Goal: Task Accomplishment & Management: Complete application form

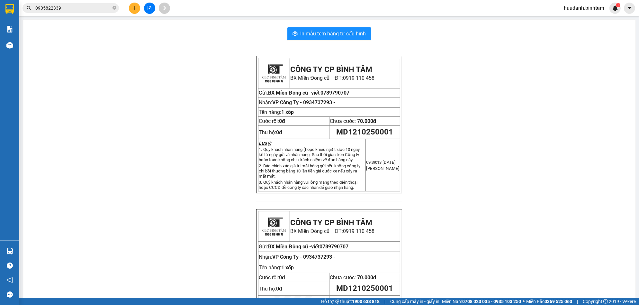
drag, startPoint x: 128, startPoint y: 12, endPoint x: 134, endPoint y: 14, distance: 6.6
click at [128, 12] on div at bounding box center [149, 8] width 48 height 11
click at [135, 14] on button at bounding box center [134, 8] width 11 height 11
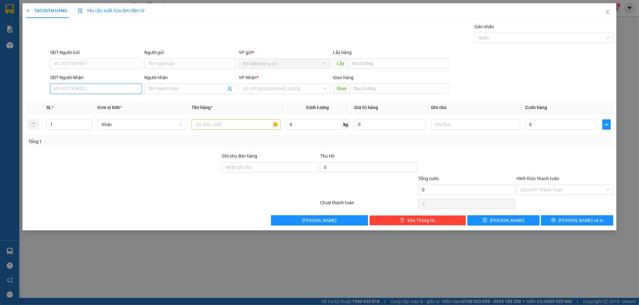
click at [86, 85] on input "SĐT Người Nhận" at bounding box center [96, 89] width 92 height 10
type input "0326006798"
click at [73, 62] on input "SĐT Người Gửi" at bounding box center [96, 64] width 92 height 10
type input "0931095553"
click at [172, 89] on input "Người nhận" at bounding box center [187, 88] width 78 height 7
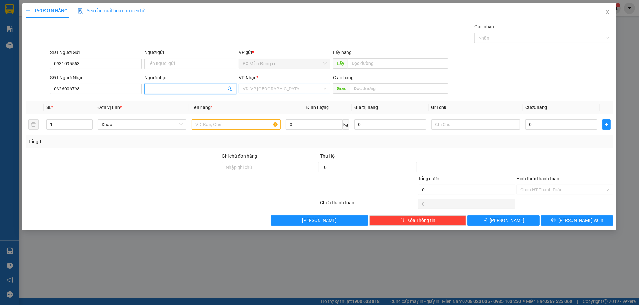
click at [241, 85] on div "VD: VP [GEOGRAPHIC_DATA]" at bounding box center [285, 89] width 92 height 10
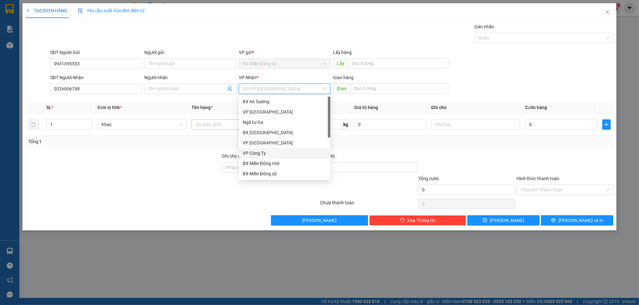
scroll to position [21, 0]
click at [266, 163] on div "Dọc đường" at bounding box center [285, 163] width 84 height 7
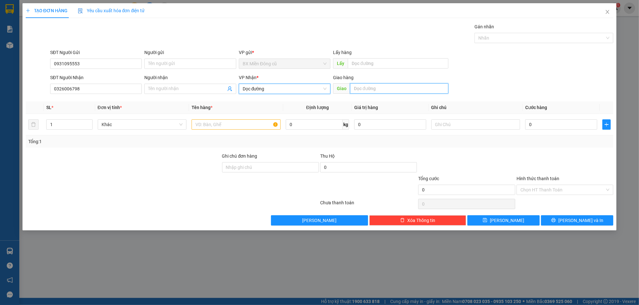
click at [359, 92] on input "text" at bounding box center [399, 88] width 98 height 10
type input "h"
paste input "ú"
paste input "âm"
type input "CX phú lâm"
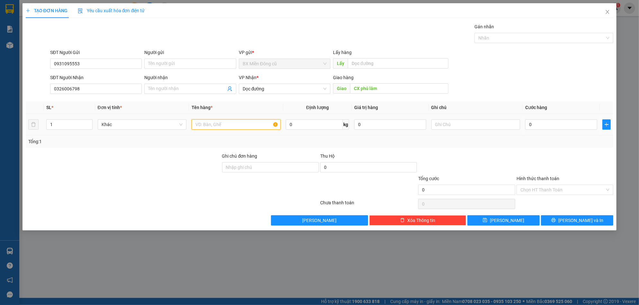
click at [217, 122] on input "text" at bounding box center [236, 124] width 89 height 10
paste input "ốp"
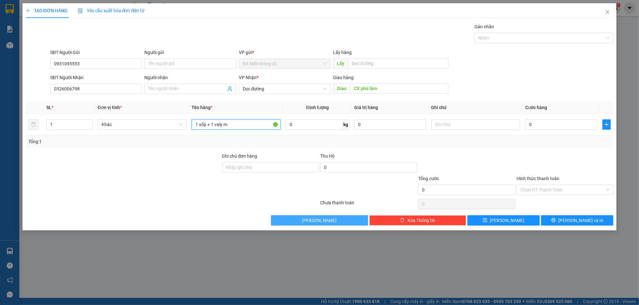
paste input "àu"
type input "1 xốp + 1 valy màu xanh"
click at [543, 126] on input "0" at bounding box center [562, 124] width 72 height 10
type input "1"
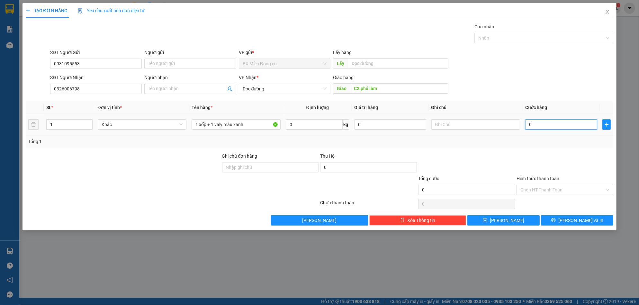
type input "1"
type input "15"
type input "150"
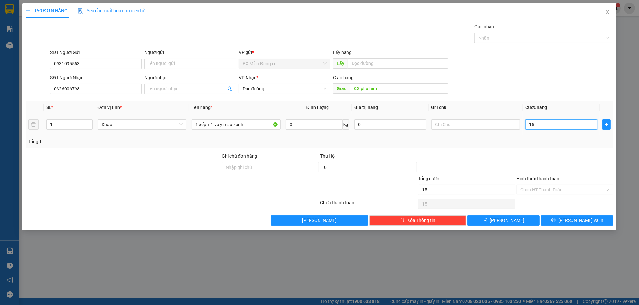
type input "150"
type input "1.500"
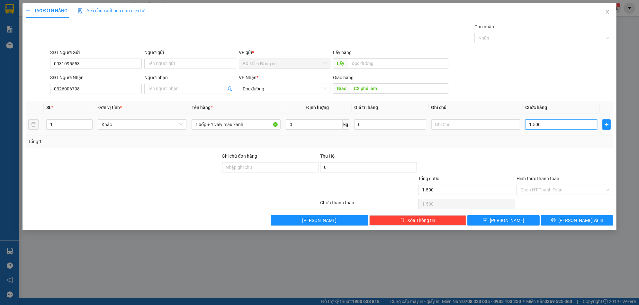
type input "15.000"
type input "150.000"
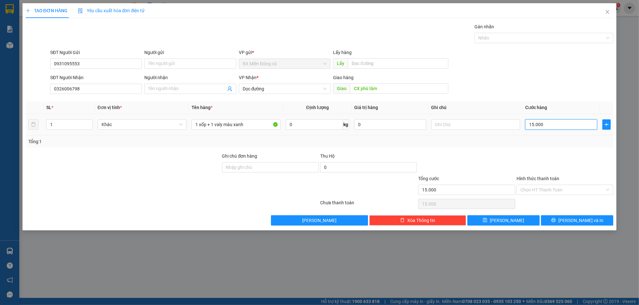
type input "150.000"
click at [561, 219] on button "[PERSON_NAME] và In" at bounding box center [577, 220] width 72 height 10
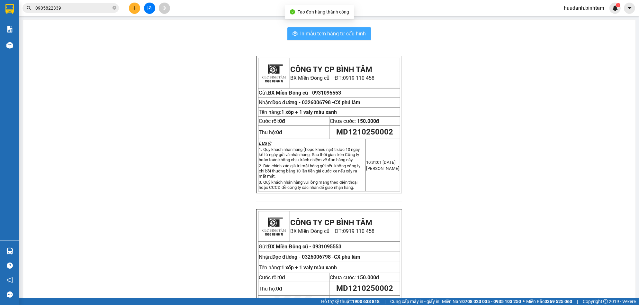
click at [353, 39] on button "In mẫu tem hàng tự cấu hình" at bounding box center [330, 33] width 84 height 13
click at [328, 32] on span "In mẫu tem hàng tự cấu hình" at bounding box center [333, 34] width 66 height 8
click at [130, 8] on button at bounding box center [134, 8] width 11 height 11
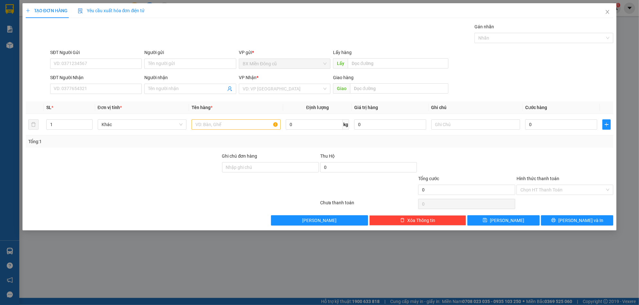
click at [65, 81] on div "SĐT Người Nhận" at bounding box center [96, 79] width 92 height 10
click at [73, 87] on input "SĐT Người Nhận" at bounding box center [96, 89] width 92 height 10
type input "0941255022"
click at [291, 88] on input "search" at bounding box center [282, 89] width 79 height 10
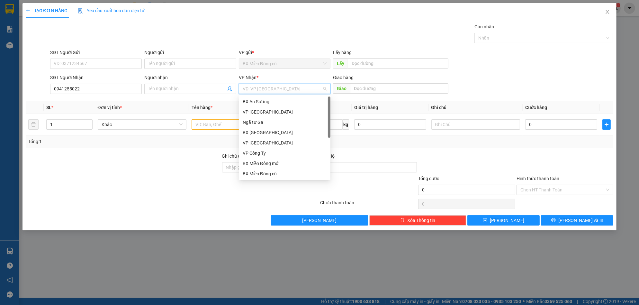
click at [262, 162] on div "BX Miền Đông mới" at bounding box center [285, 163] width 84 height 7
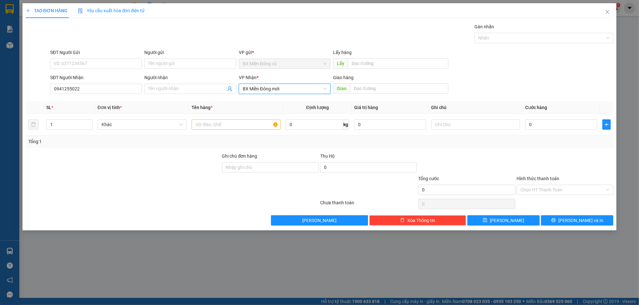
click at [259, 92] on span "BX Miền Đông mới" at bounding box center [285, 89] width 84 height 10
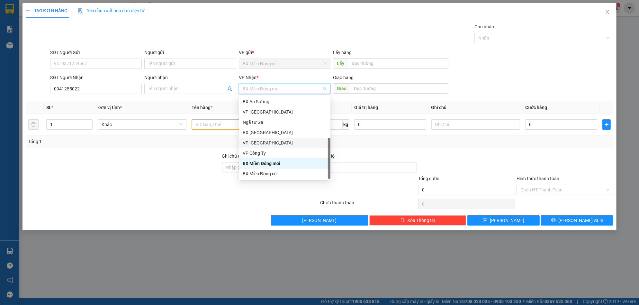
scroll to position [21, 0]
click at [266, 164] on div "Dọc đường" at bounding box center [285, 163] width 84 height 7
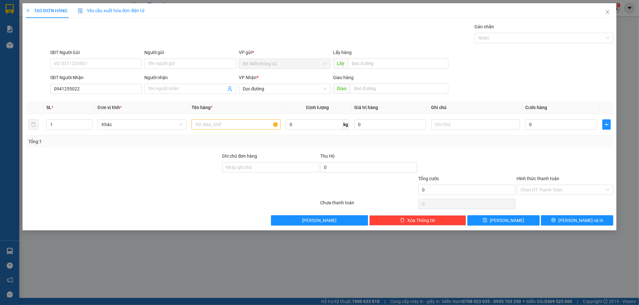
click at [389, 95] on div "Giao hàng Giao" at bounding box center [390, 85] width 115 height 23
click at [393, 85] on input "text" at bounding box center [399, 88] width 98 height 10
paste input "ĩa"
paste input "ành"
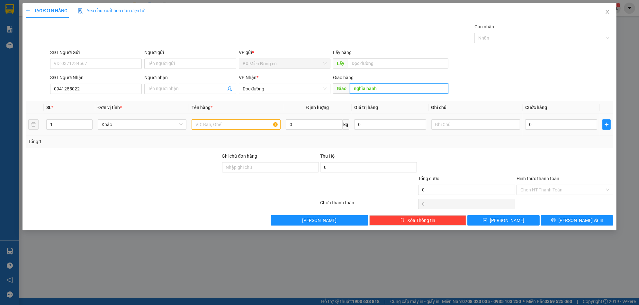
type input "nghĩa hành"
click at [253, 127] on input "text" at bounding box center [236, 124] width 89 height 10
click at [253, 127] on input "1 x" at bounding box center [236, 124] width 89 height 10
paste input "ốp"
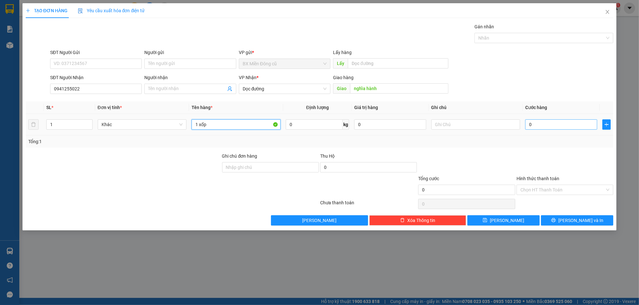
type input "1 xốp"
click at [538, 127] on input "0" at bounding box center [562, 124] width 72 height 10
type input "6"
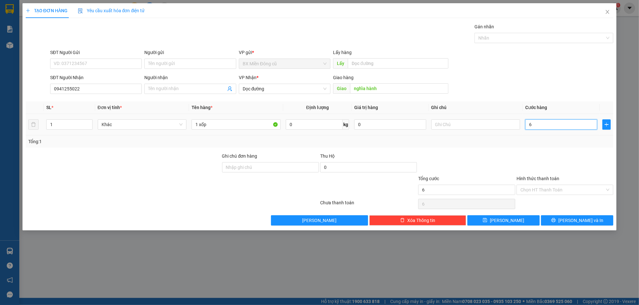
type input "60"
type input "600"
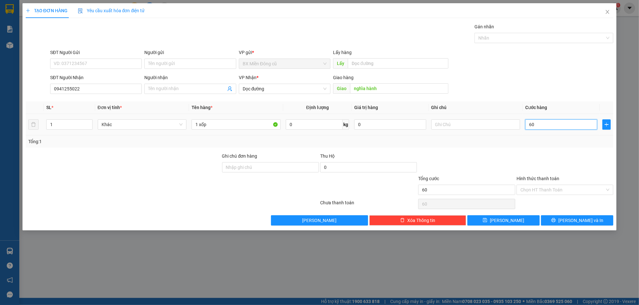
type input "600"
type input "6.000"
type input "60.000"
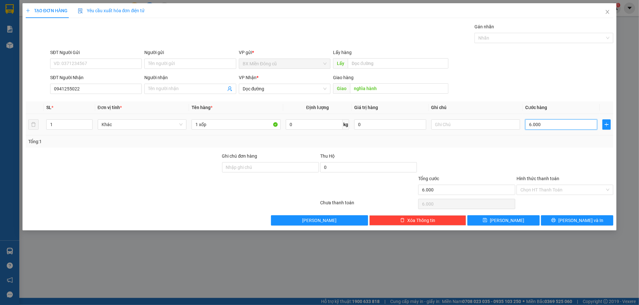
type input "60.000"
click at [540, 190] on input "Hình thức thanh toán" at bounding box center [563, 190] width 85 height 10
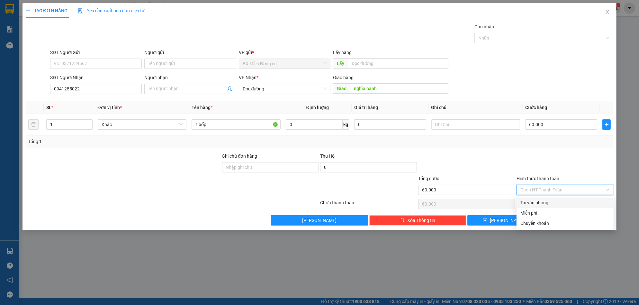
click at [533, 200] on div "Tại văn phòng" at bounding box center [565, 202] width 89 height 7
type input "0"
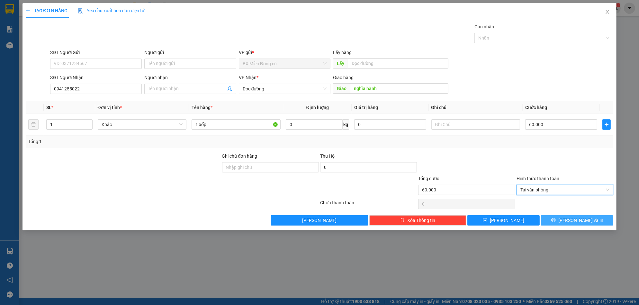
click at [559, 222] on button "[PERSON_NAME] và In" at bounding box center [577, 220] width 72 height 10
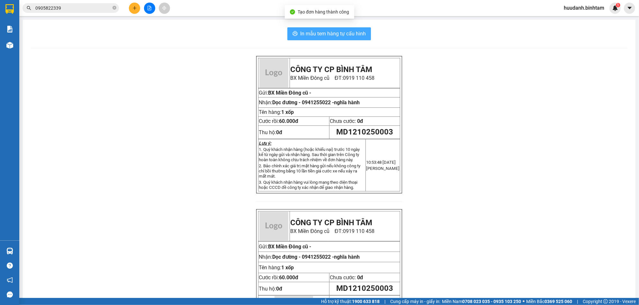
click at [315, 35] on span "In mẫu tem hàng tự cấu hình" at bounding box center [333, 34] width 66 height 8
click at [333, 39] on button "In mẫu tem hàng tự cấu hình" at bounding box center [330, 33] width 84 height 13
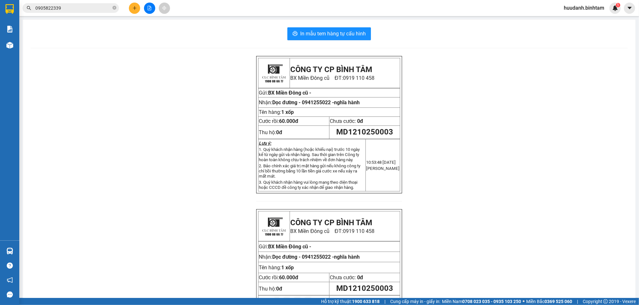
click at [163, 48] on div at bounding box center [330, 48] width 598 height 0
